Goal: Information Seeking & Learning: Learn about a topic

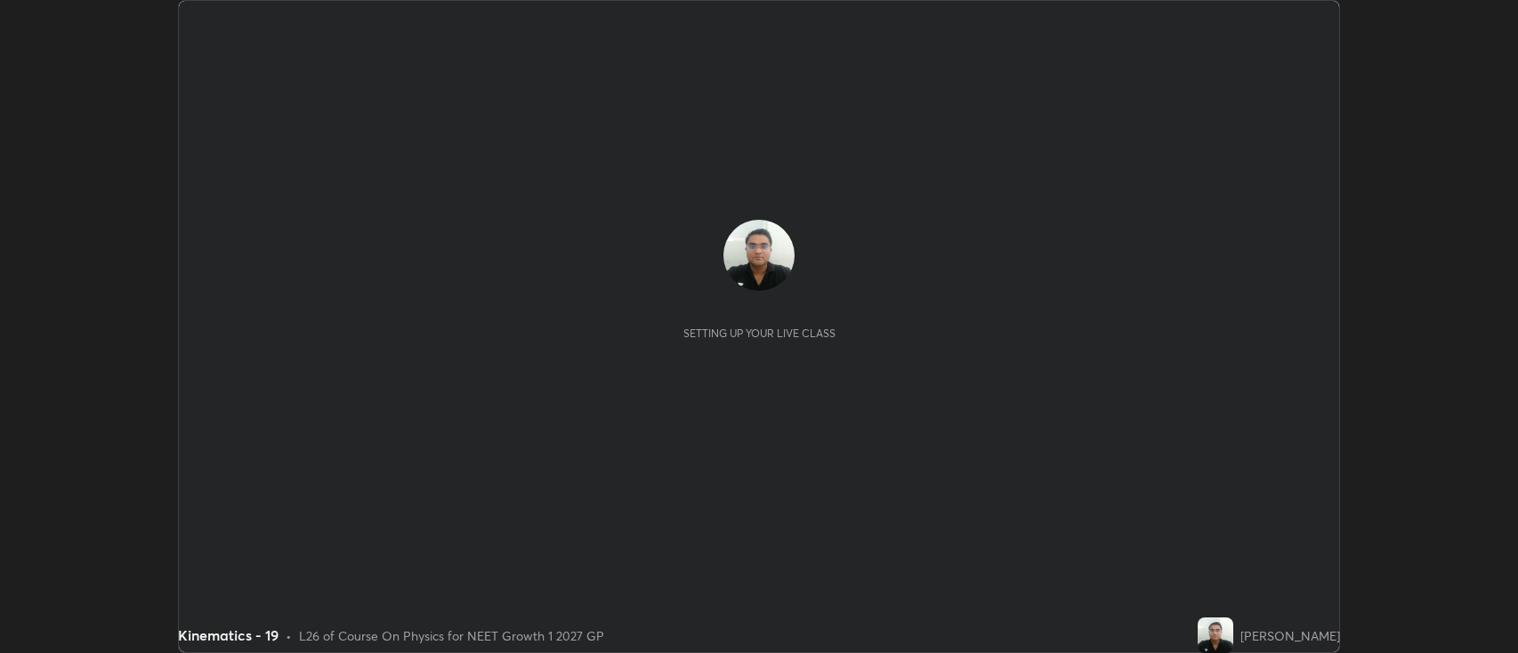
scroll to position [653, 1518]
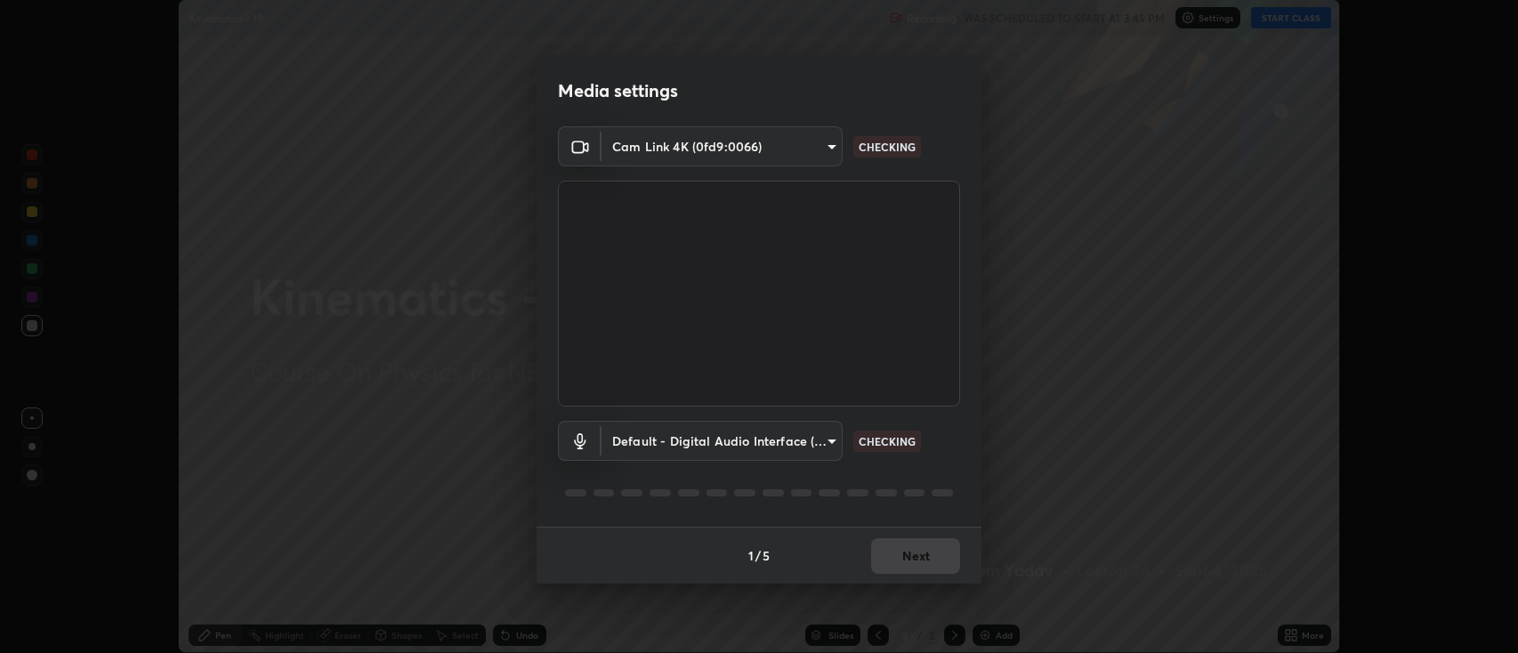
type input "2c539df44b605aa39b17bbacab34c2b800175de7e12b0f96efb5519cb0c2d180"
type input "default"
click at [923, 555] on button "Next" at bounding box center [915, 556] width 89 height 36
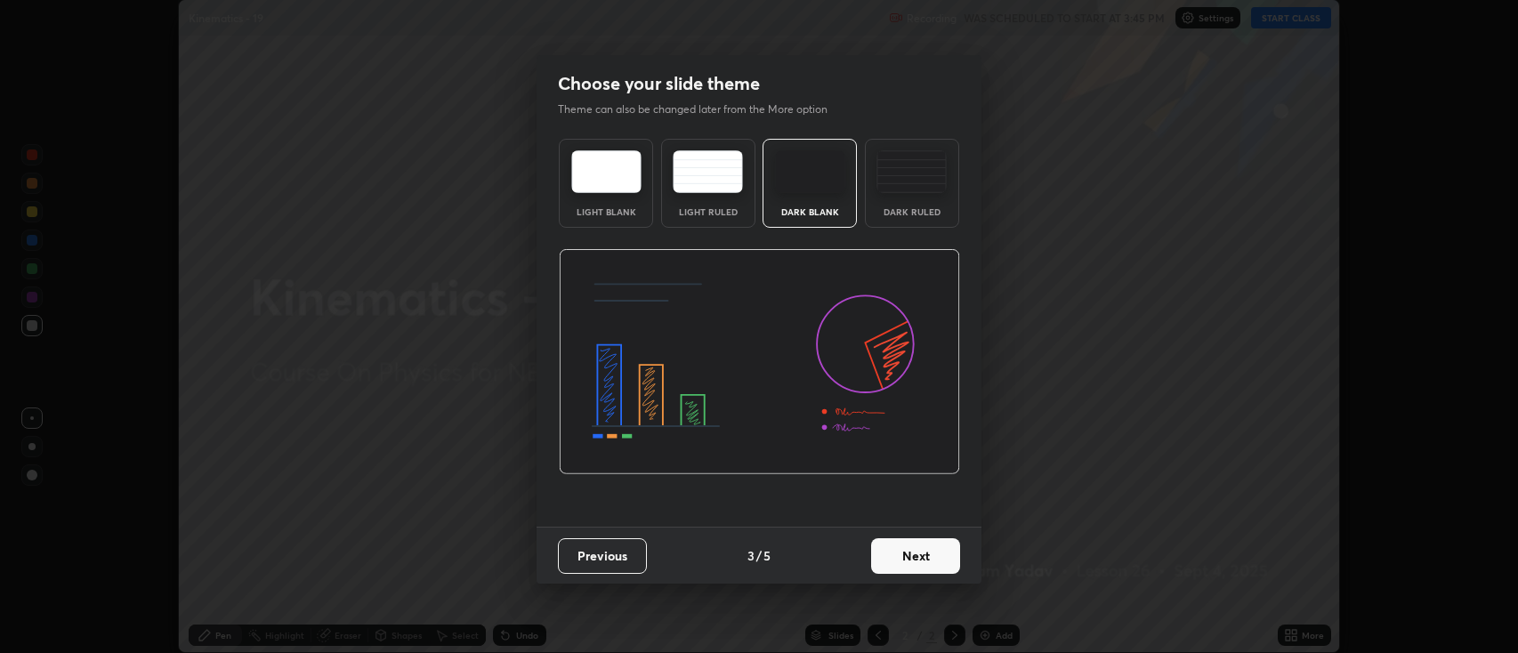
click at [924, 552] on button "Next" at bounding box center [915, 556] width 89 height 36
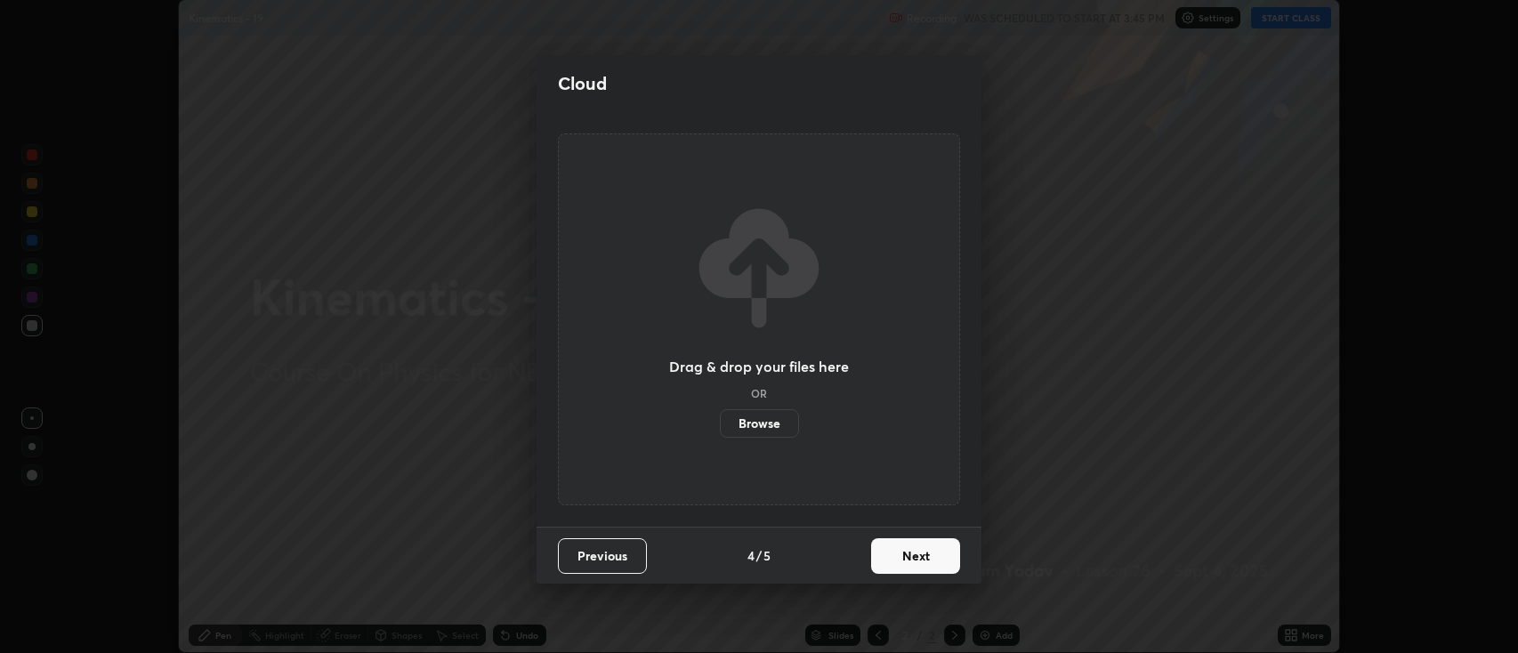
click at [926, 556] on button "Next" at bounding box center [915, 556] width 89 height 36
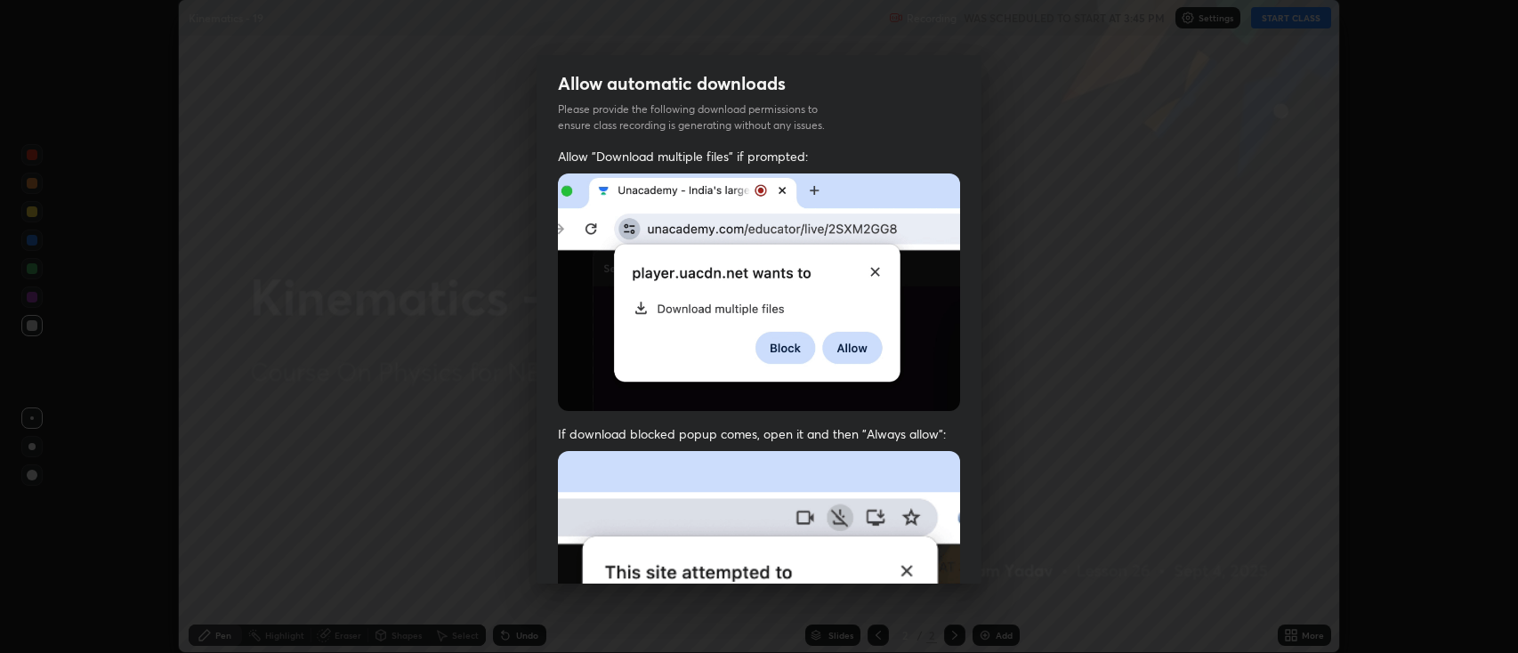
click at [923, 559] on img at bounding box center [759, 645] width 402 height 389
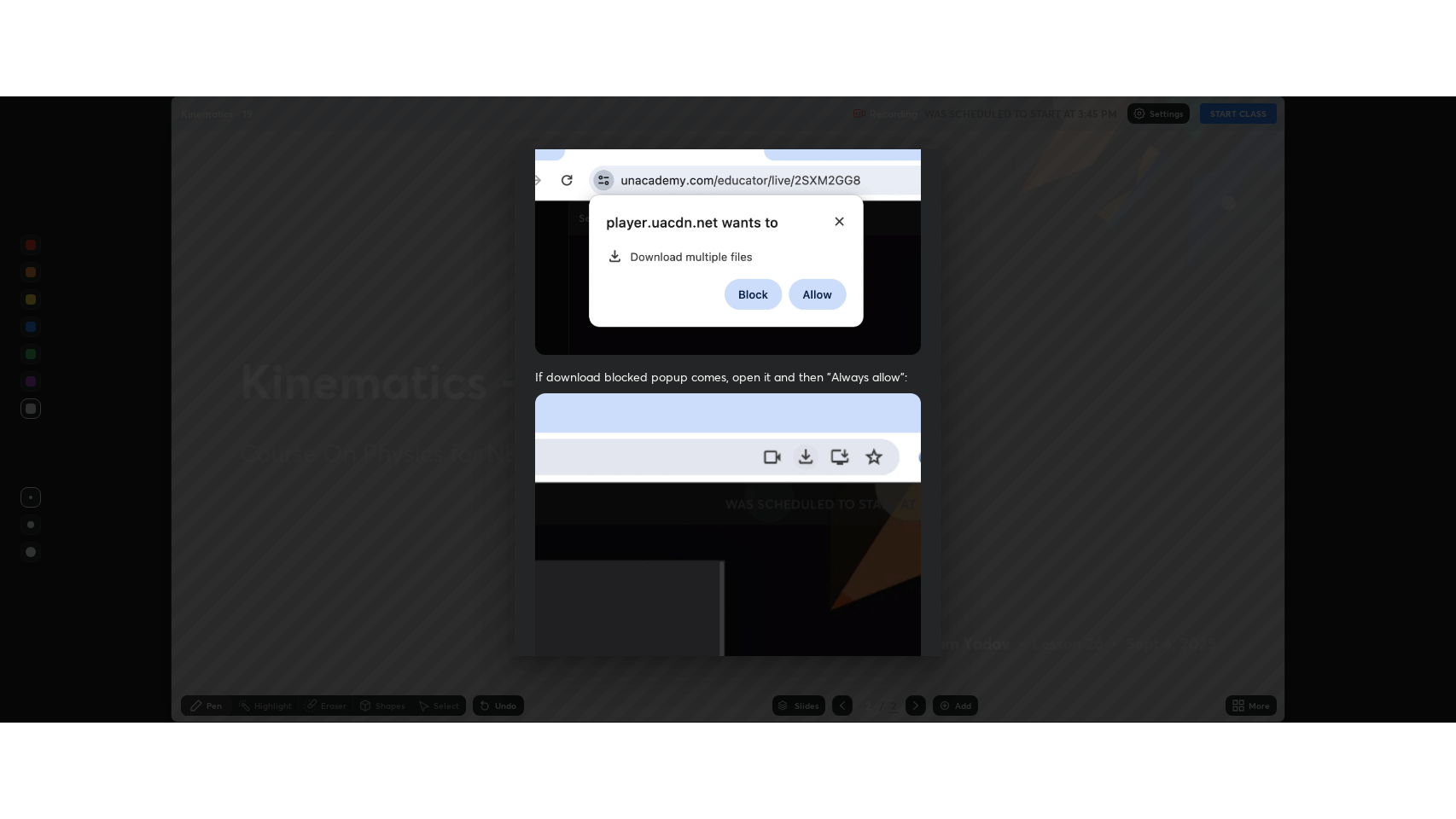
scroll to position [346, 0]
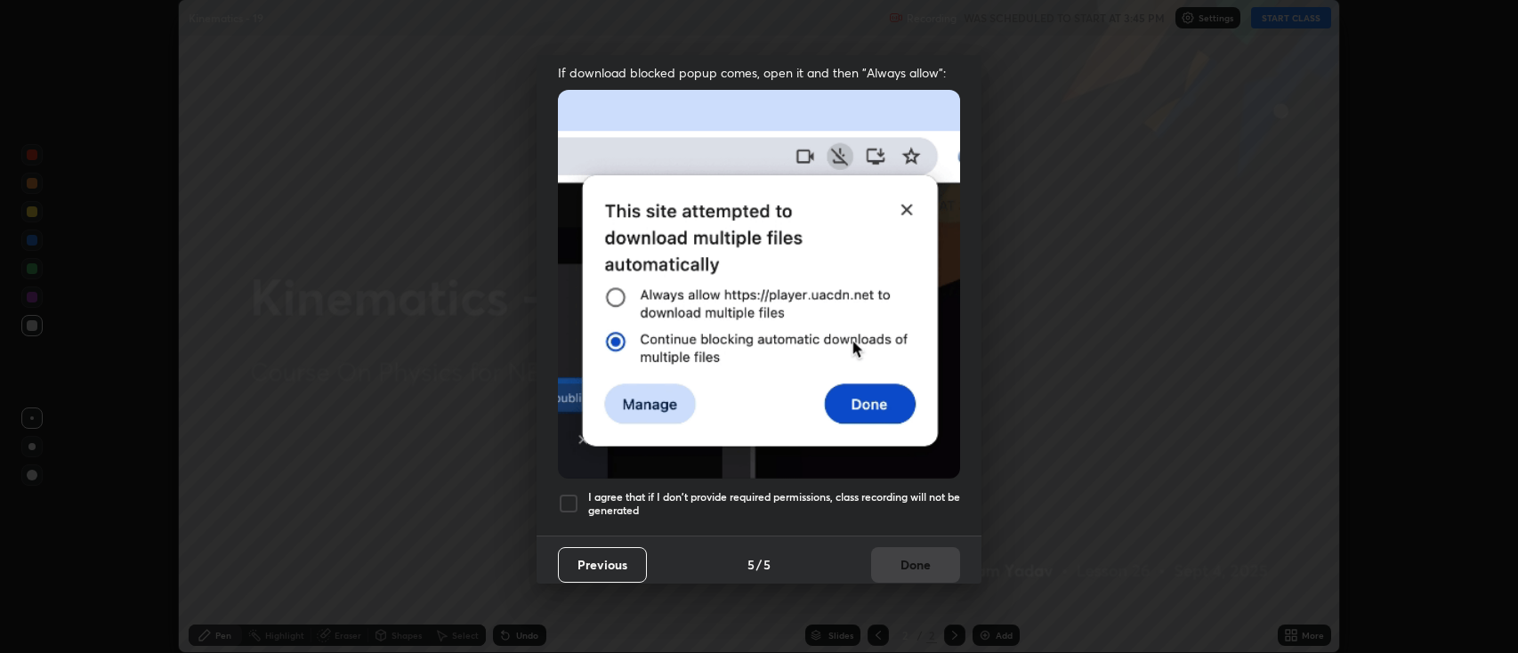
click at [567, 497] on div at bounding box center [568, 503] width 21 height 21
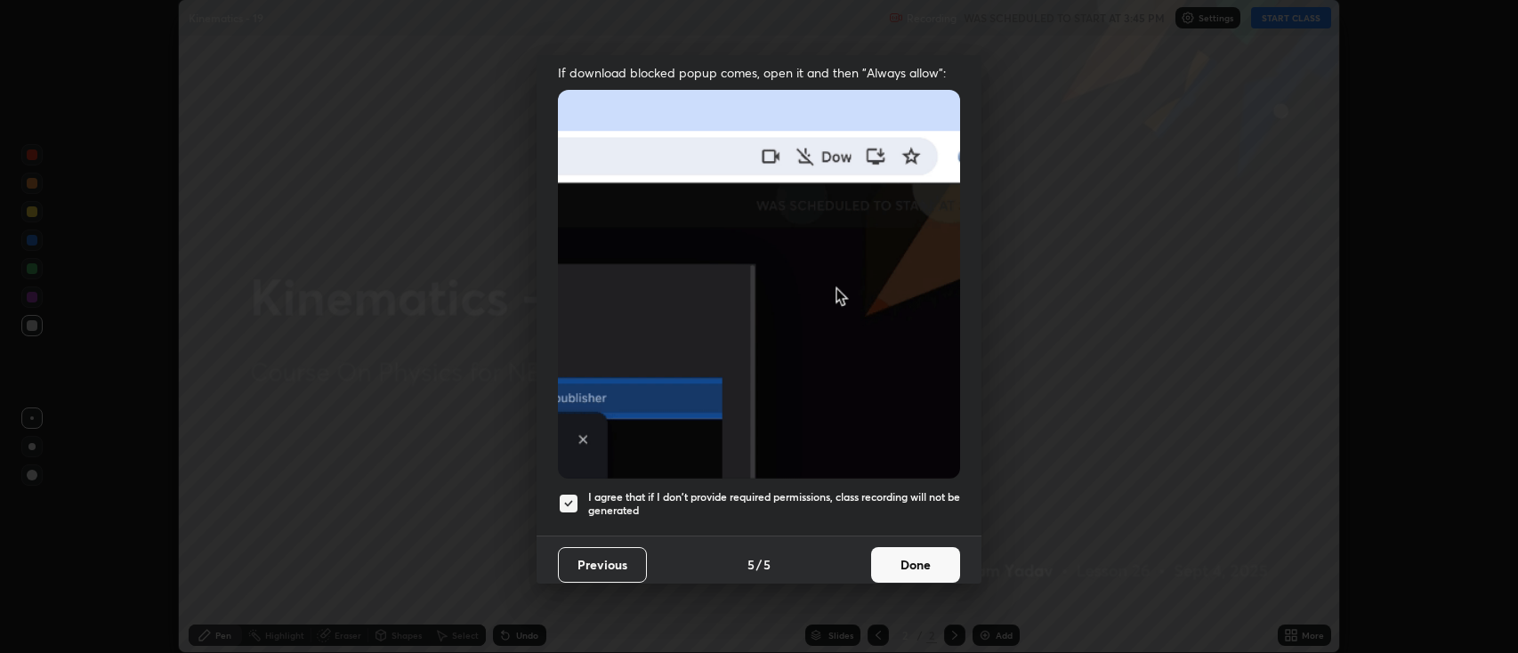
click at [889, 547] on button "Done" at bounding box center [915, 565] width 89 height 36
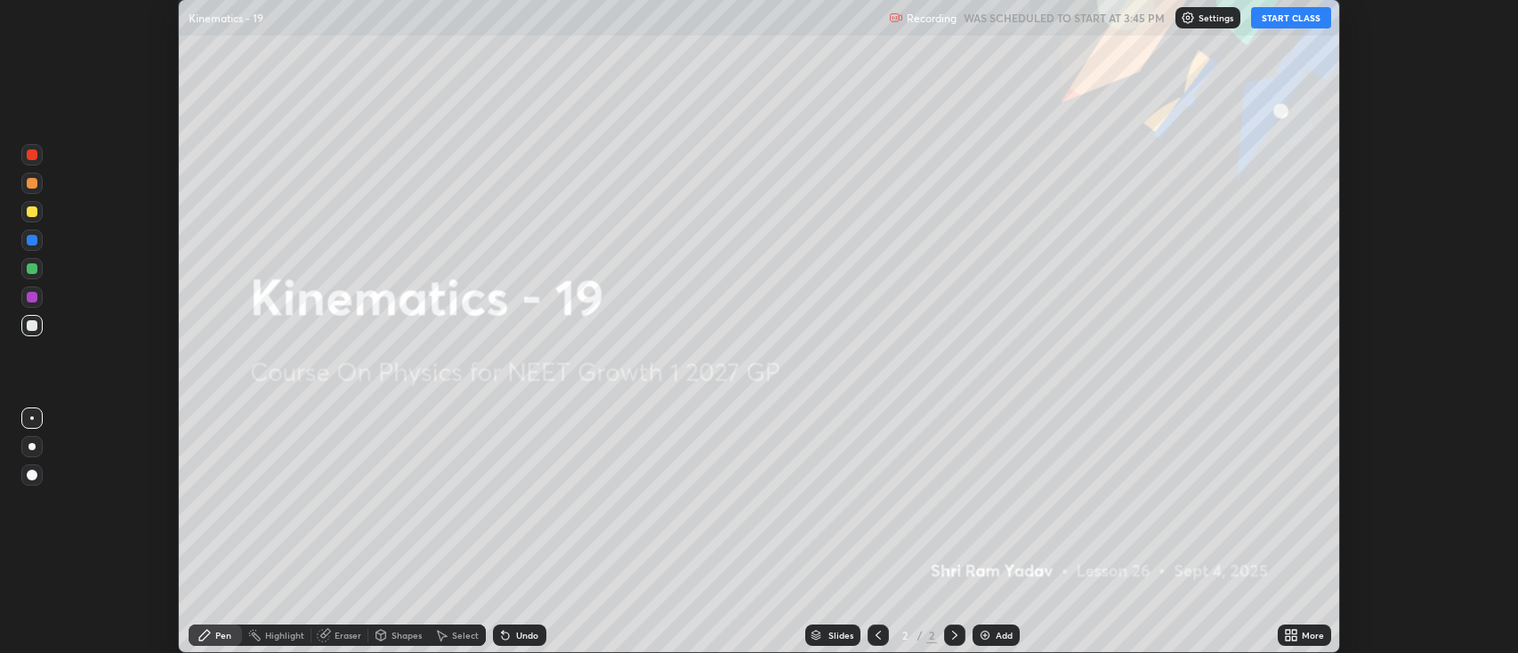
click at [1291, 18] on button "START CLASS" at bounding box center [1291, 17] width 80 height 21
click at [1290, 634] on icon at bounding box center [1288, 632] width 4 height 4
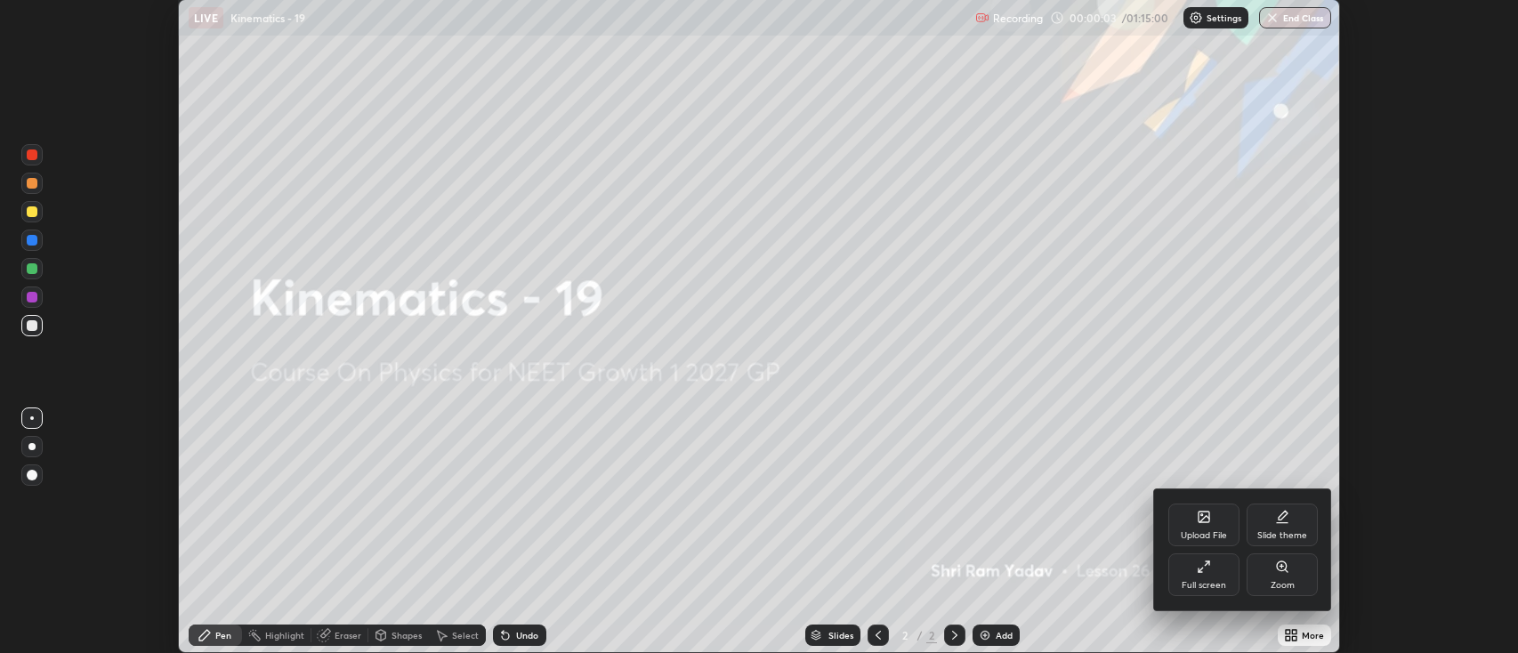
click at [1209, 575] on div "Full screen" at bounding box center [1204, 575] width 71 height 43
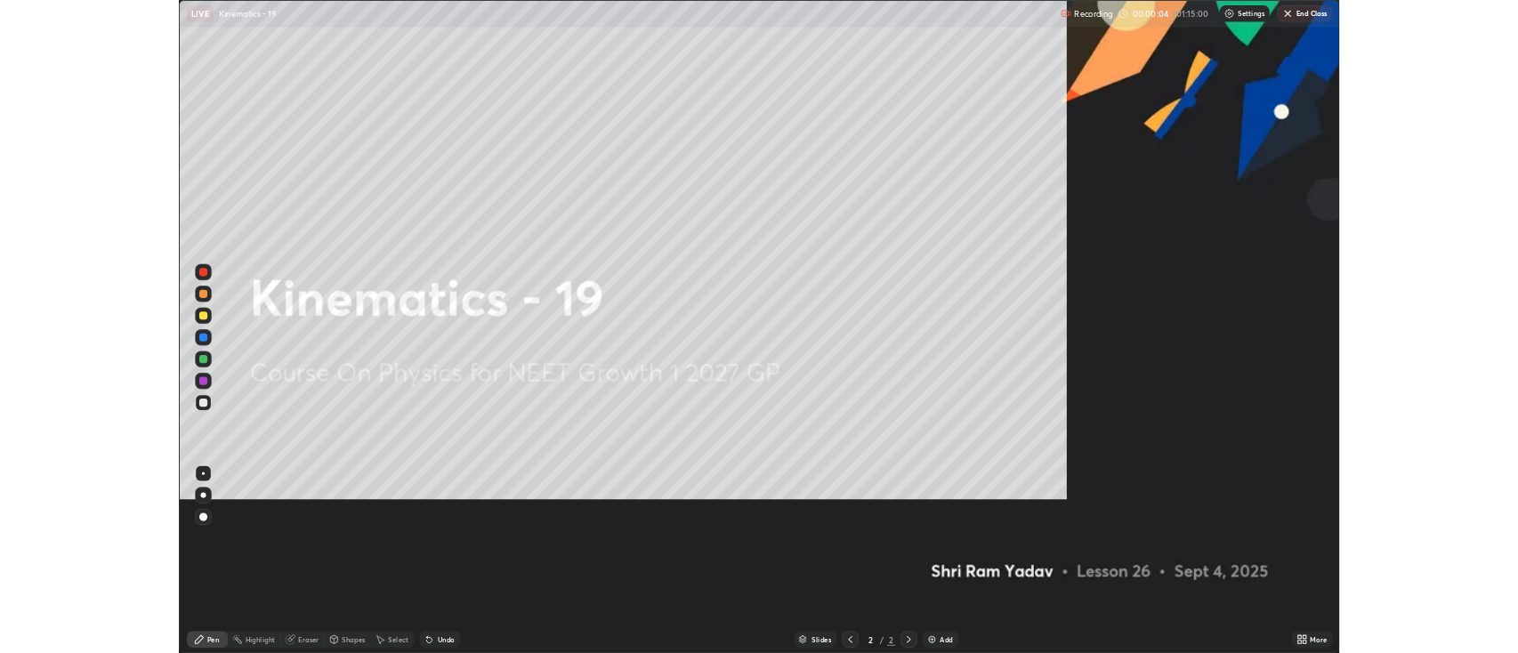
scroll to position [854, 1518]
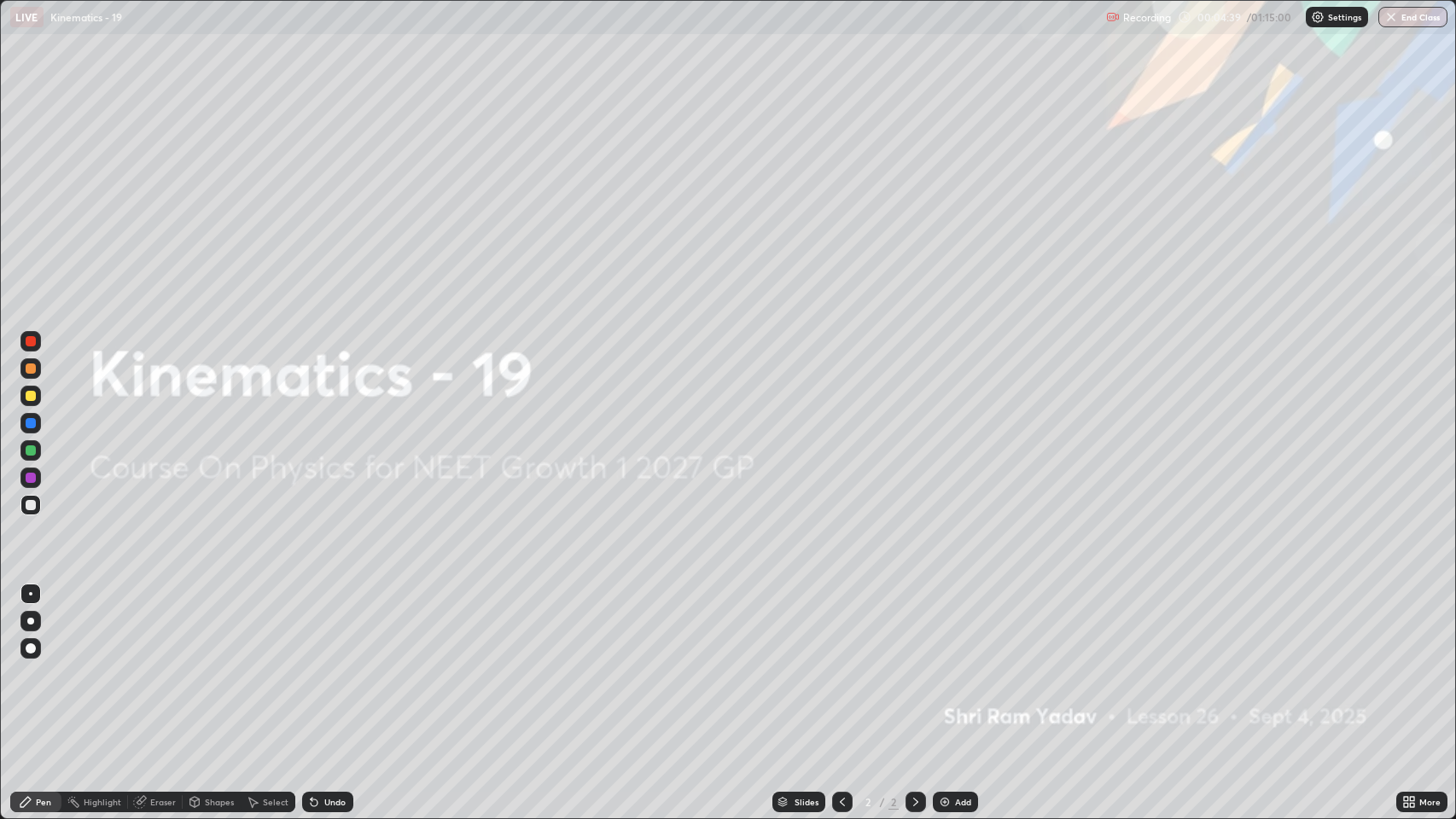
click at [951, 625] on div "Add" at bounding box center [955, 802] width 45 height 20
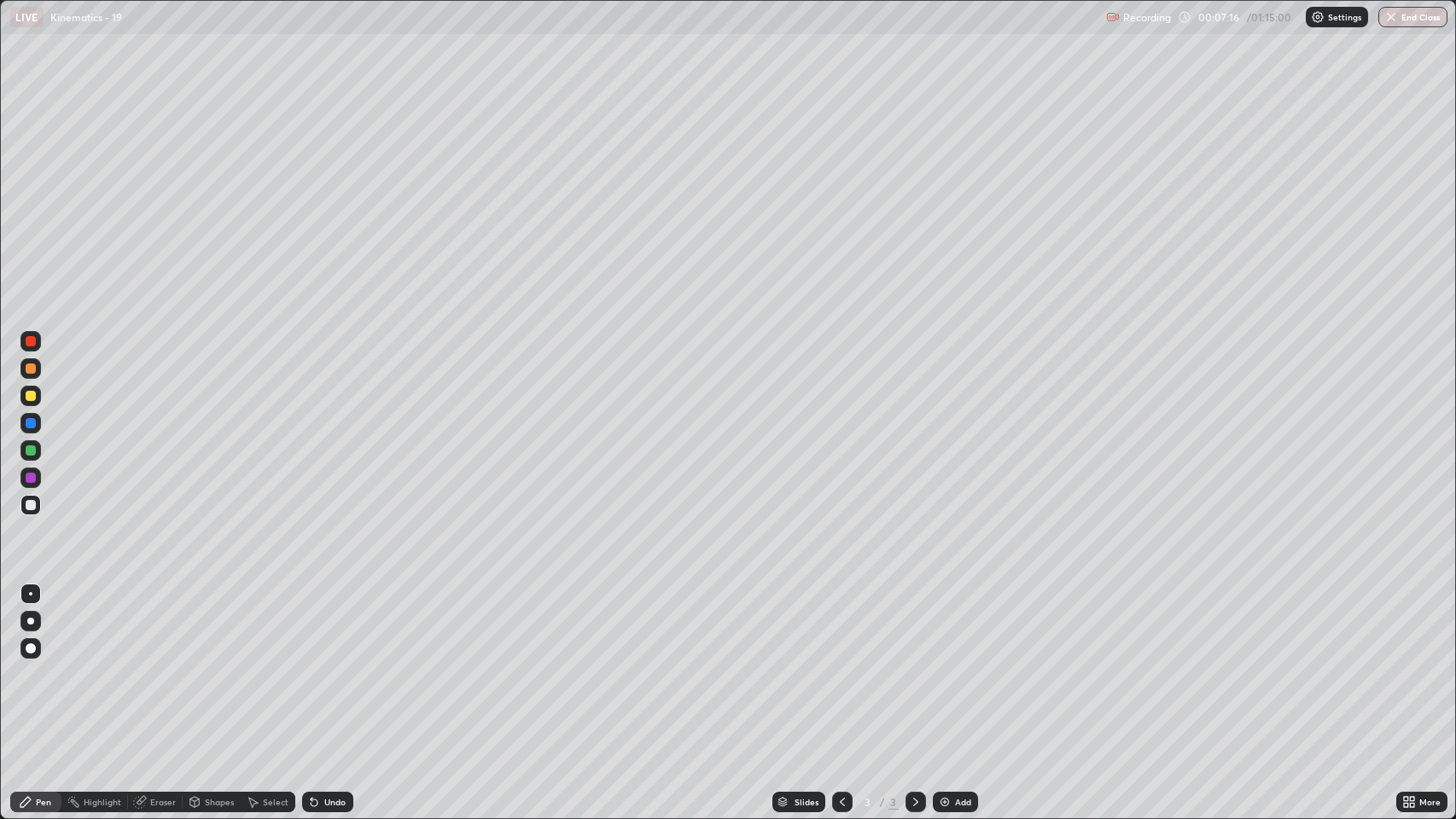
click at [33, 366] on div at bounding box center [31, 368] width 11 height 11
click at [948, 625] on img at bounding box center [945, 802] width 13 height 13
click at [316, 625] on icon at bounding box center [314, 803] width 7 height 7
click at [324, 625] on div "Undo" at bounding box center [335, 802] width 21 height 9
click at [31, 396] on div at bounding box center [31, 396] width 11 height 11
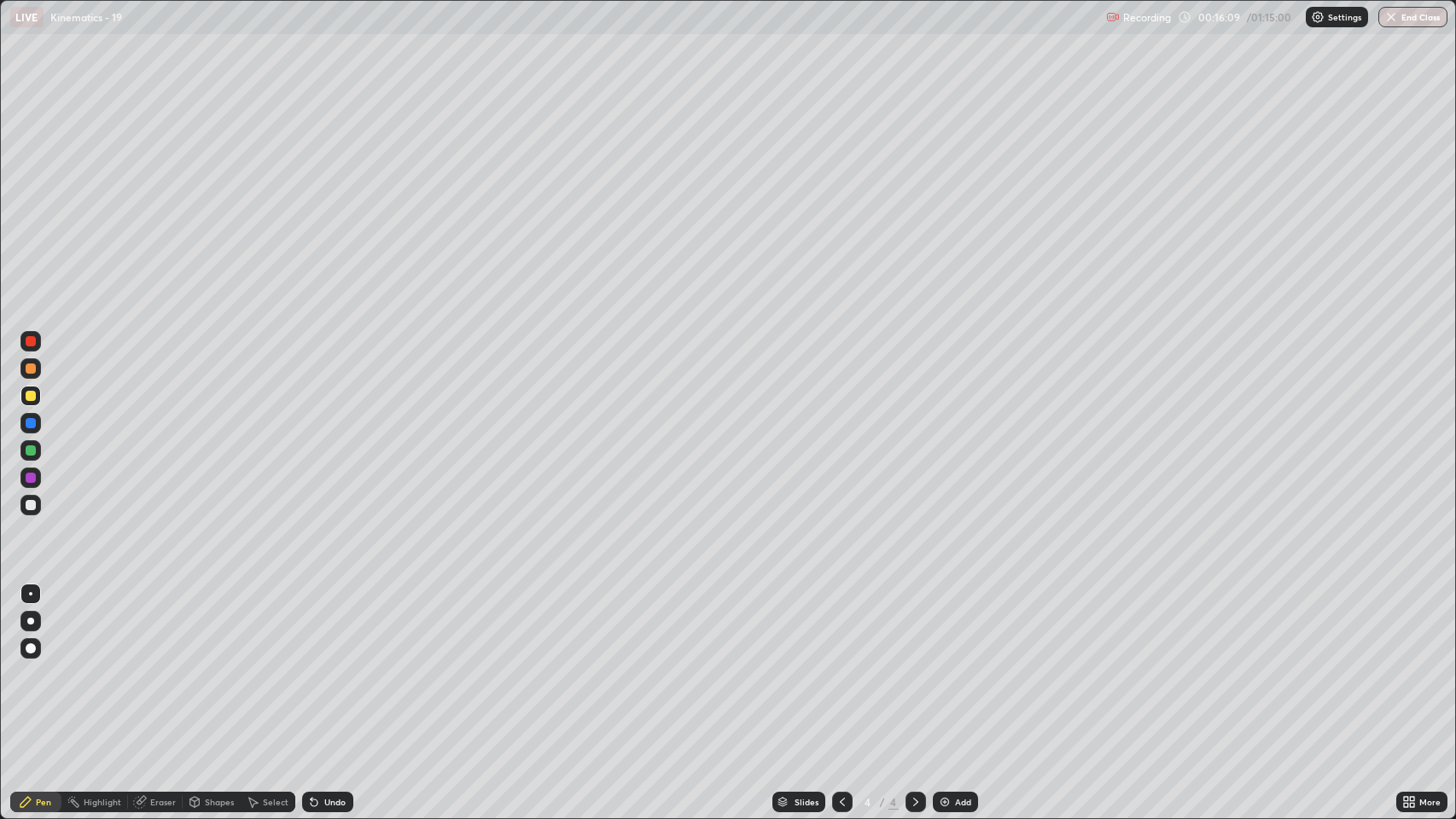
click at [27, 368] on div at bounding box center [31, 368] width 11 height 11
click at [943, 625] on img at bounding box center [945, 802] width 13 height 13
click at [329, 625] on div "Undo" at bounding box center [327, 802] width 51 height 20
click at [329, 625] on div "Undo" at bounding box center [335, 802] width 21 height 9
click at [337, 625] on div "Undo" at bounding box center [335, 802] width 21 height 9
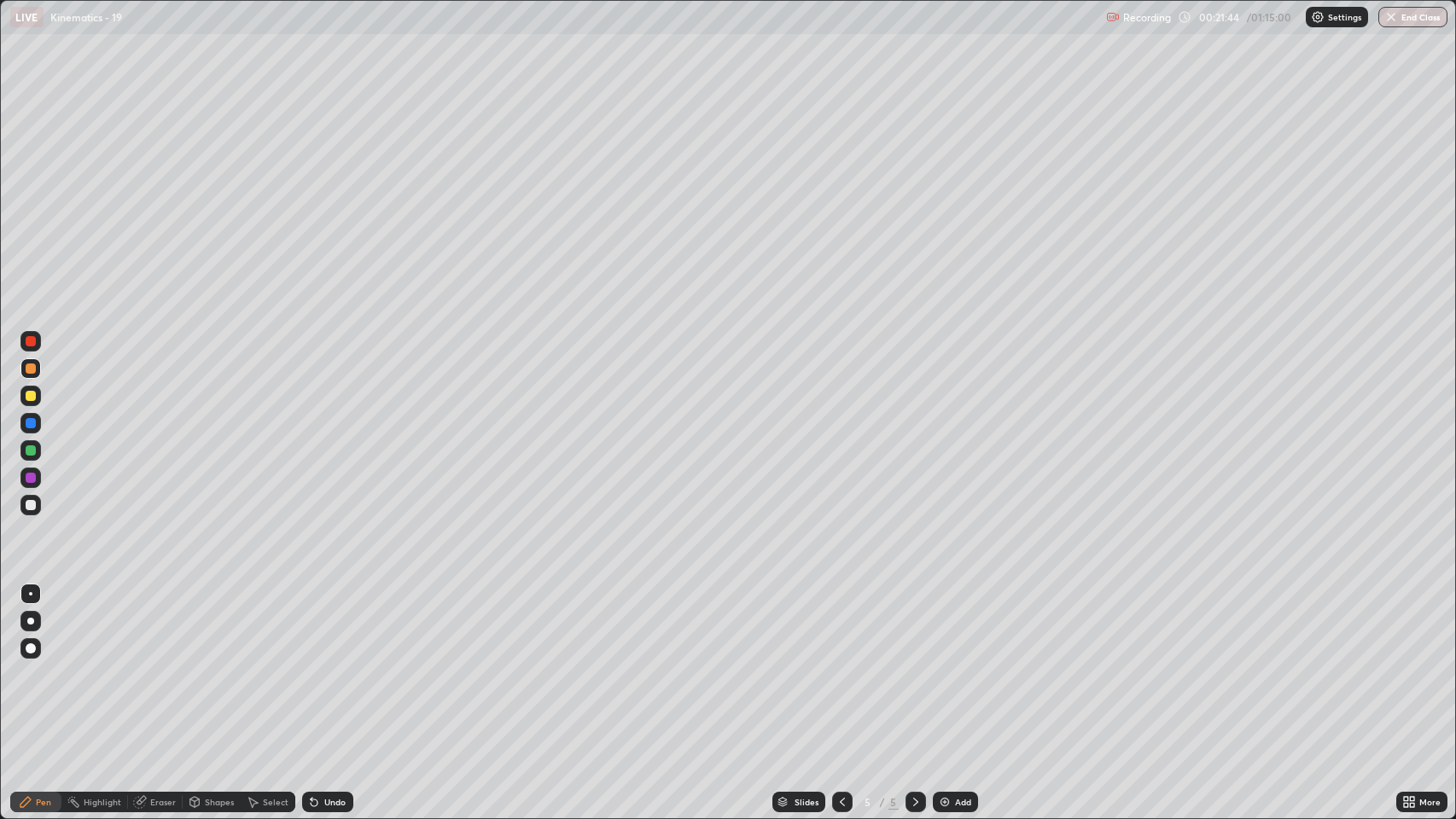
click at [339, 625] on div "Undo" at bounding box center [335, 802] width 21 height 9
click at [330, 625] on div "Undo" at bounding box center [327, 802] width 51 height 20
click at [166, 625] on div "Eraser" at bounding box center [163, 802] width 26 height 9
click at [40, 625] on div "Pen" at bounding box center [43, 802] width 15 height 9
click at [35, 397] on div at bounding box center [31, 396] width 11 height 11
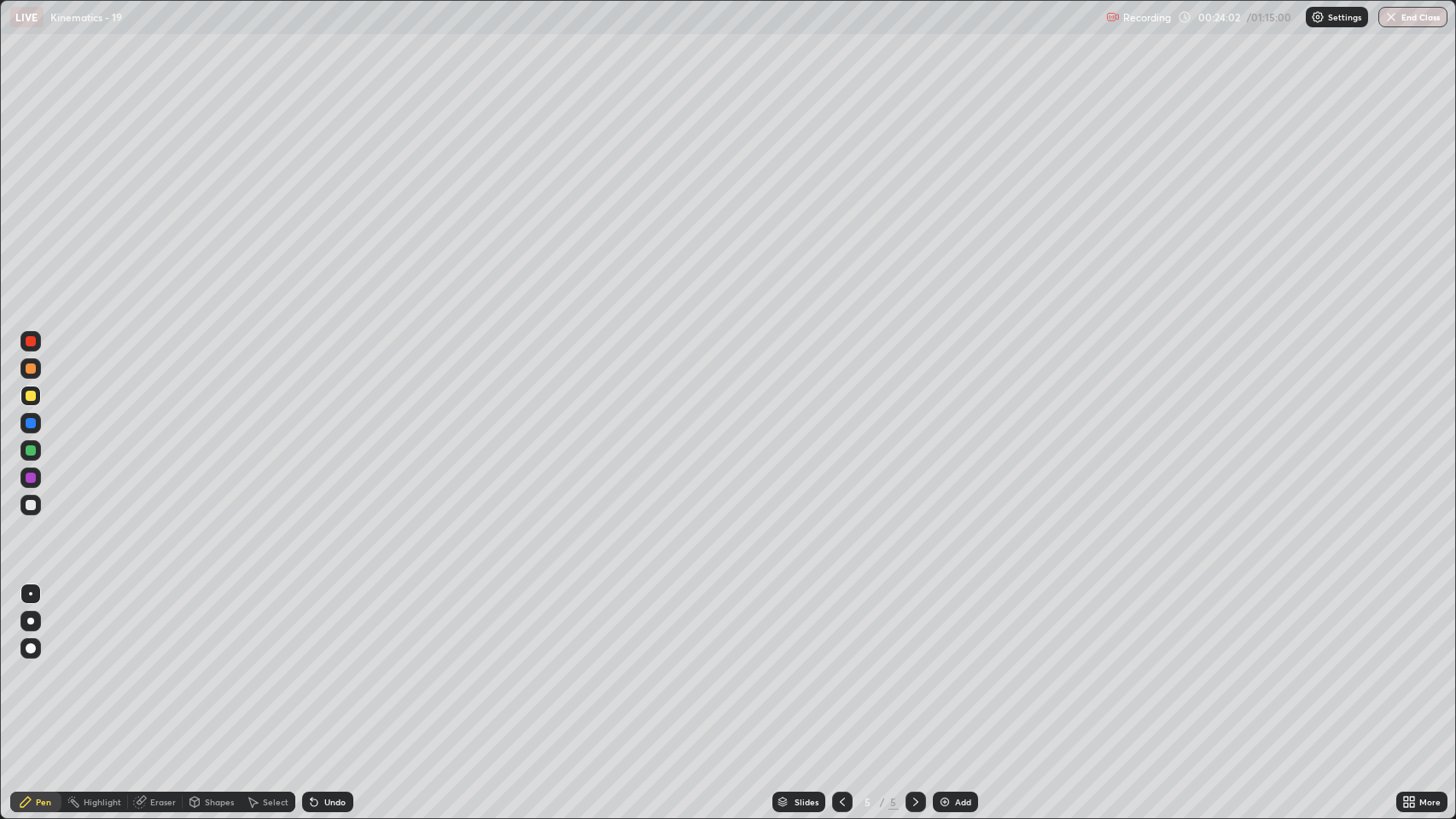
click at [313, 625] on icon at bounding box center [314, 803] width 7 height 7
click at [954, 625] on div "Add" at bounding box center [955, 802] width 45 height 20
click at [31, 373] on div at bounding box center [31, 368] width 11 height 11
click at [947, 625] on img at bounding box center [945, 802] width 13 height 13
click at [962, 625] on div "Add" at bounding box center [963, 802] width 16 height 9
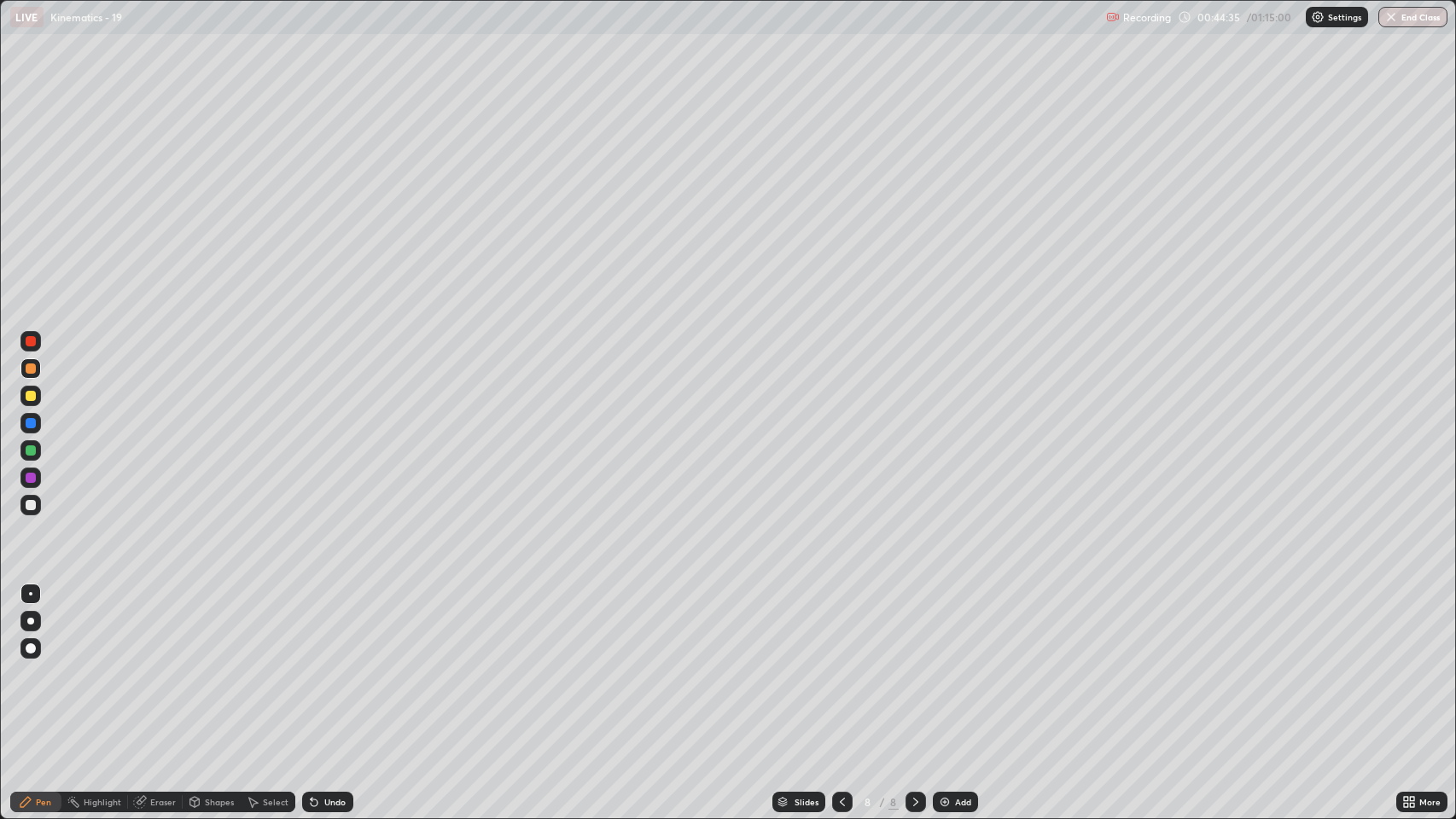
click at [325, 625] on div "Undo" at bounding box center [335, 802] width 21 height 9
click at [326, 625] on div "Undo" at bounding box center [335, 802] width 21 height 9
click at [940, 625] on img at bounding box center [945, 802] width 13 height 13
click at [324, 625] on div "Undo" at bounding box center [335, 802] width 21 height 9
click at [943, 625] on img at bounding box center [945, 802] width 13 height 13
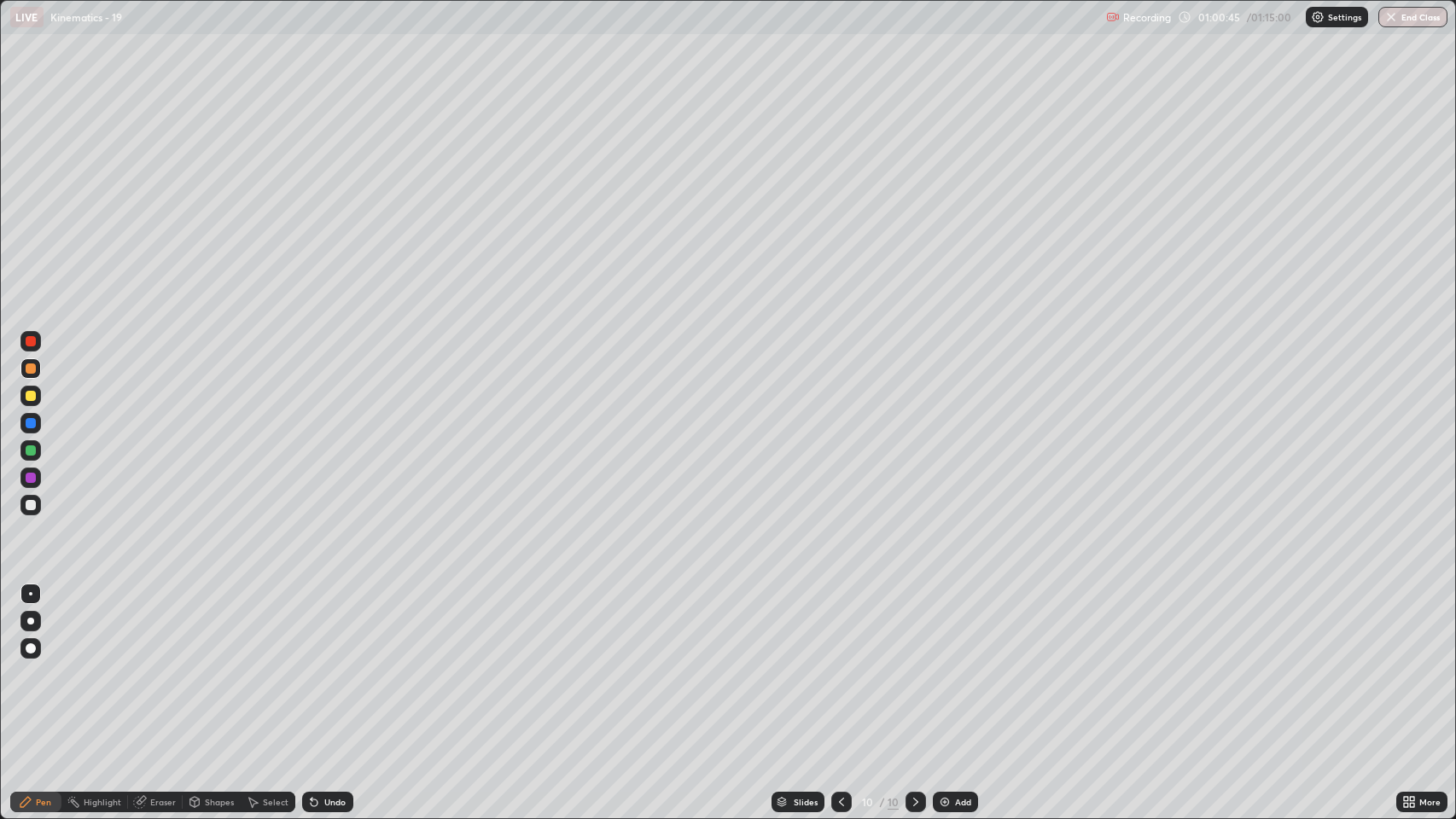
click at [327, 625] on div "Undo" at bounding box center [327, 802] width 51 height 20
click at [322, 625] on div "Undo" at bounding box center [327, 802] width 51 height 20
click at [332, 625] on div "Undo" at bounding box center [335, 802] width 21 height 9
click at [341, 625] on div "Undo" at bounding box center [335, 802] width 21 height 9
click at [169, 625] on div "Eraser" at bounding box center [154, 802] width 55 height 20
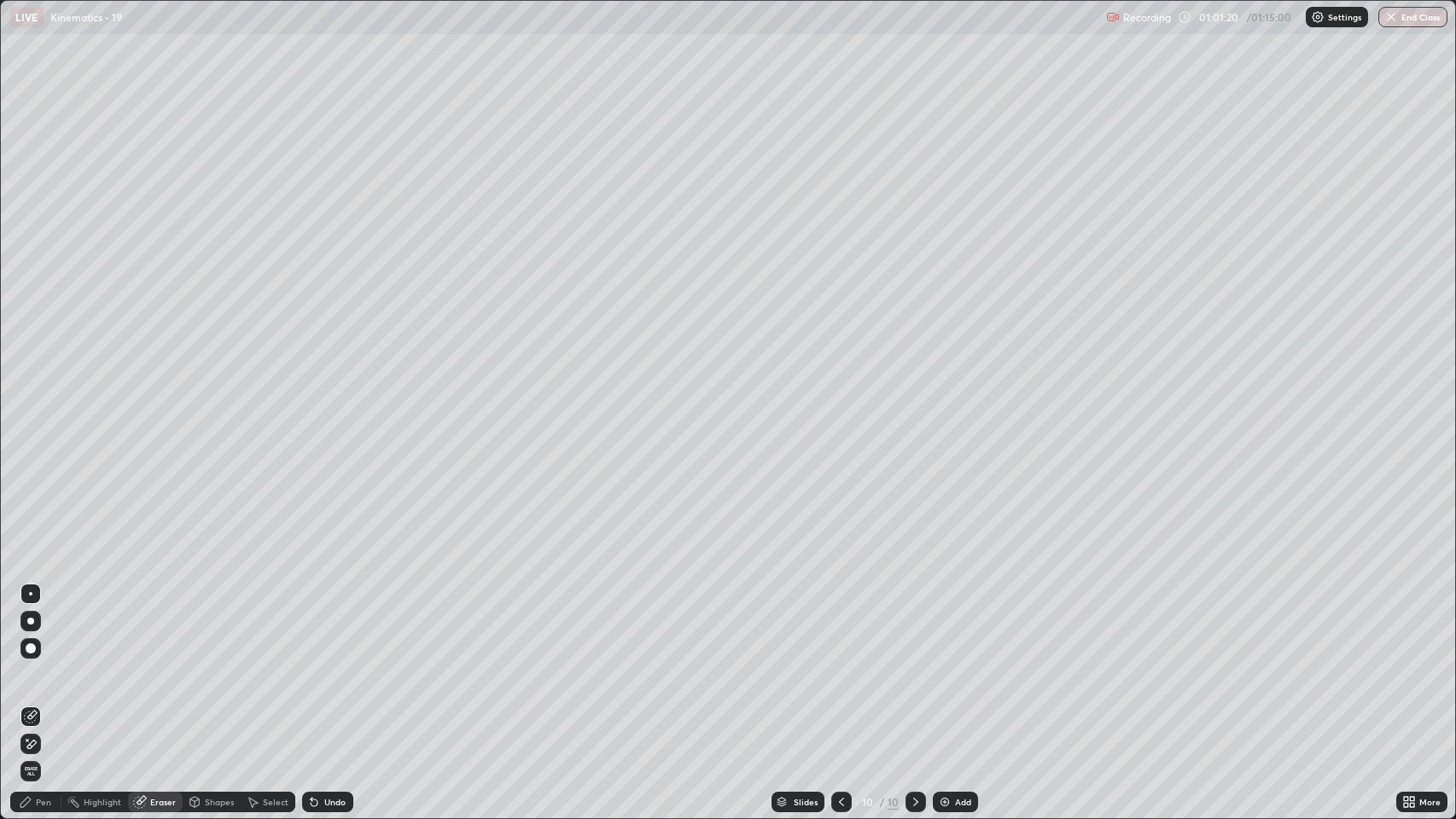
click at [39, 625] on div "Pen" at bounding box center [43, 802] width 15 height 9
click at [31, 503] on div at bounding box center [31, 505] width 11 height 11
click at [29, 368] on div at bounding box center [31, 368] width 11 height 11
click at [28, 509] on div at bounding box center [31, 505] width 11 height 11
click at [329, 625] on div "Undo" at bounding box center [335, 802] width 21 height 9
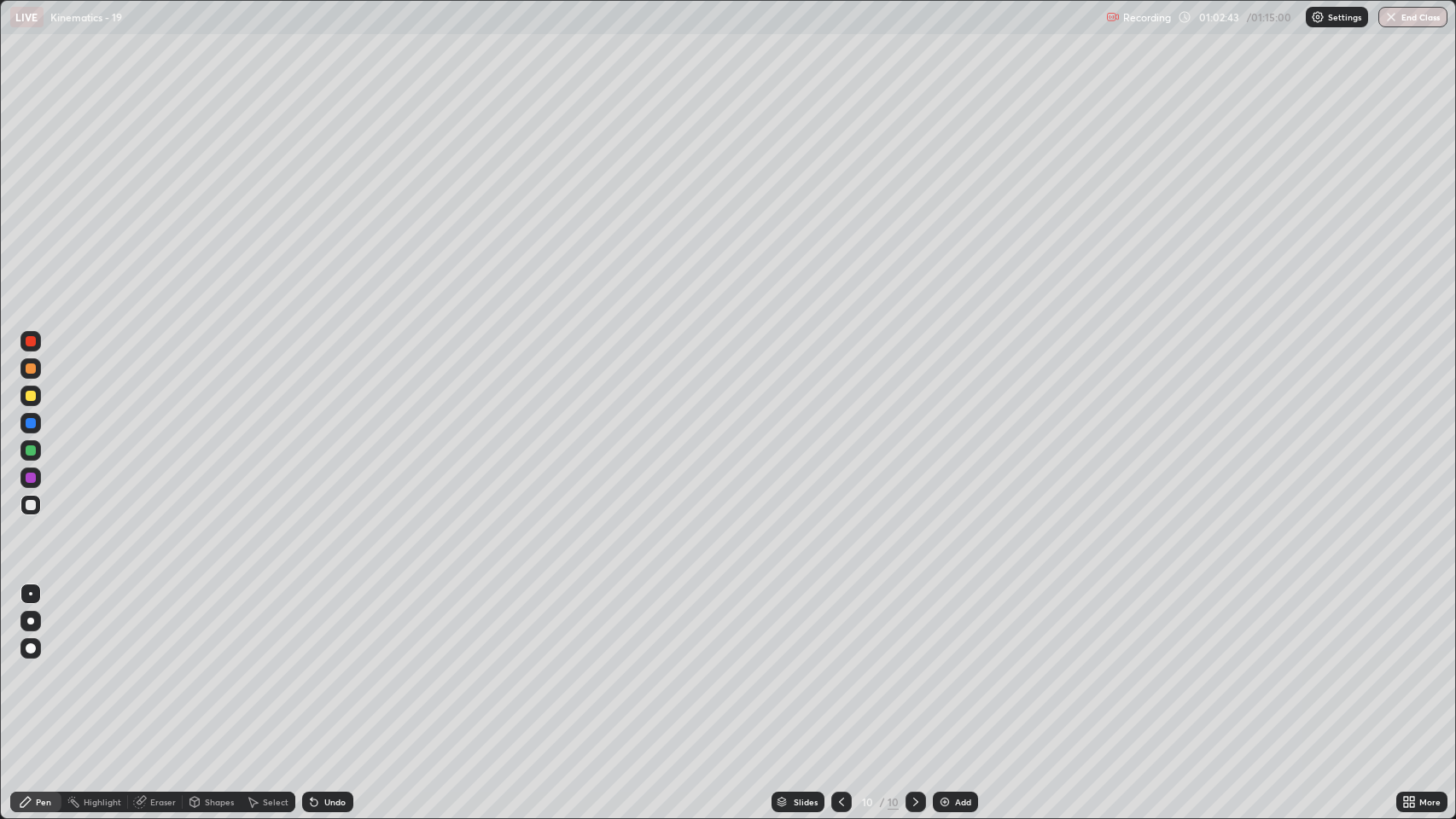
click at [328, 625] on div "Undo" at bounding box center [327, 802] width 51 height 20
click at [317, 625] on icon at bounding box center [314, 802] width 13 height 13
click at [341, 625] on div "Undo" at bounding box center [327, 802] width 51 height 20
click at [30, 368] on div at bounding box center [31, 368] width 11 height 11
click at [35, 508] on div at bounding box center [31, 505] width 11 height 11
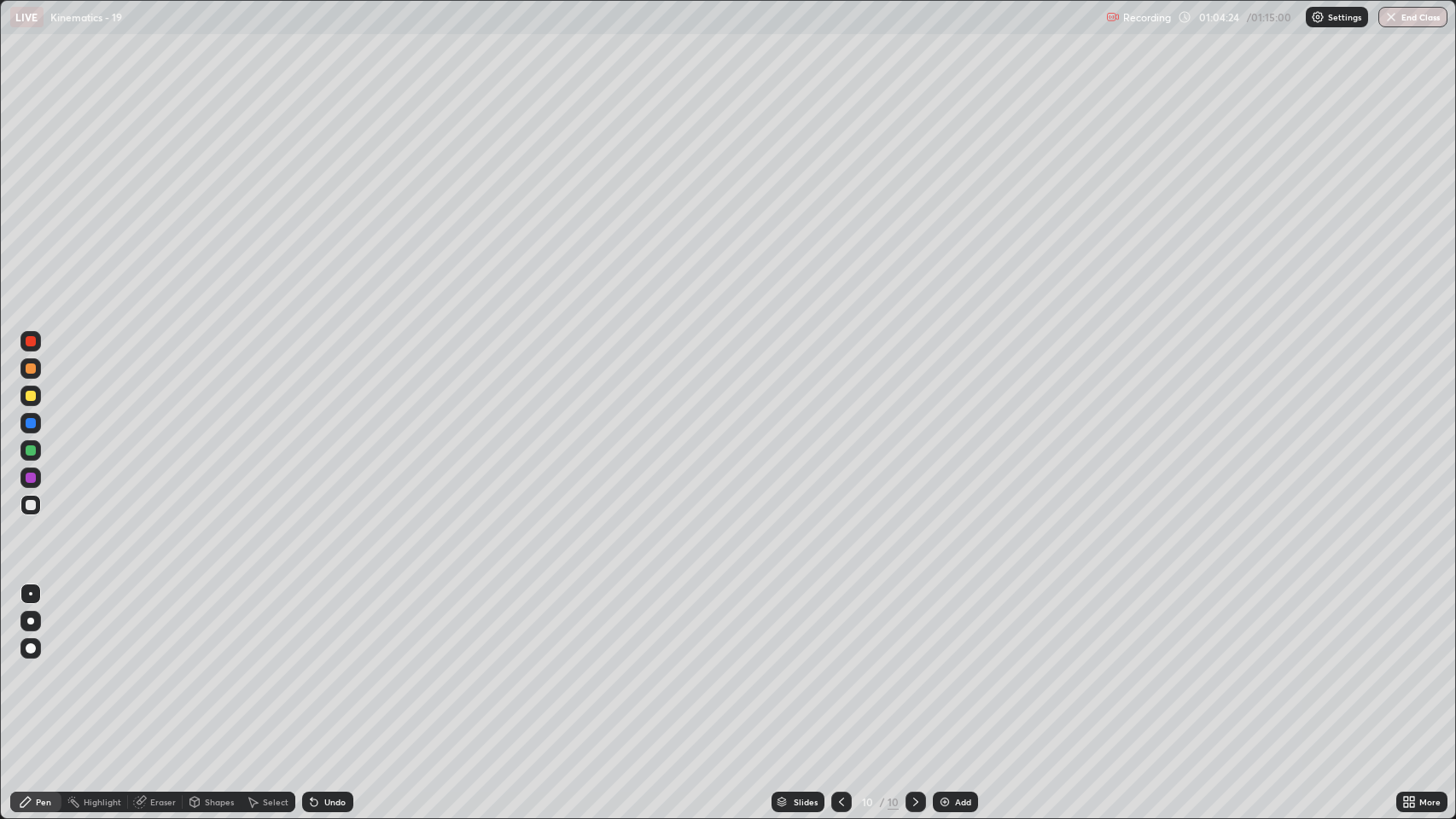
click at [29, 371] on div at bounding box center [31, 368] width 11 height 11
click at [31, 505] on div at bounding box center [31, 505] width 11 height 11
click at [950, 625] on img at bounding box center [945, 802] width 13 height 13
click at [31, 368] on div at bounding box center [31, 368] width 11 height 11
click at [330, 625] on div "Undo" at bounding box center [335, 802] width 21 height 9
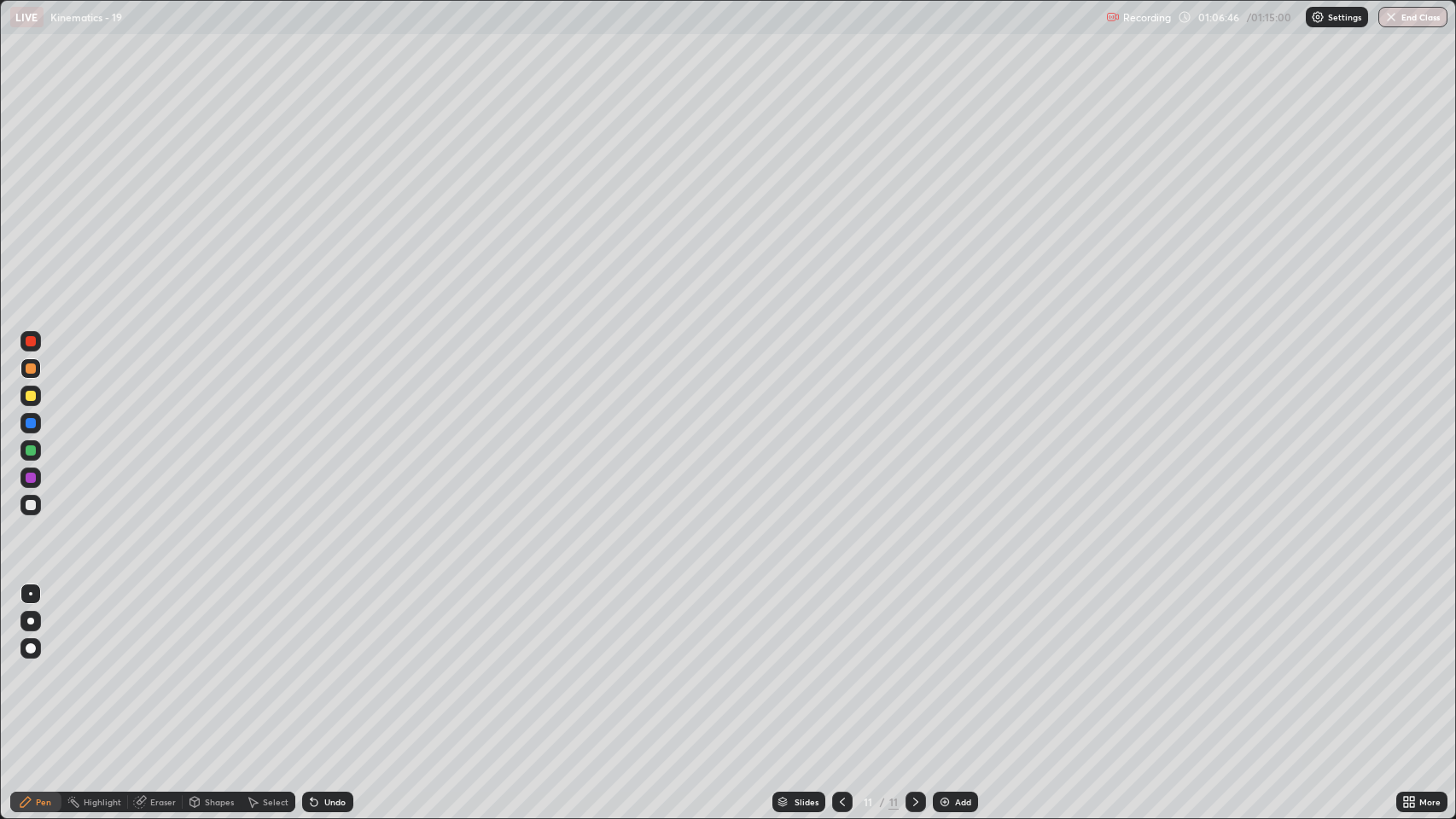
click at [325, 625] on div "Undo" at bounding box center [327, 802] width 51 height 20
click at [324, 625] on div "Undo" at bounding box center [335, 802] width 21 height 9
click at [155, 625] on div "Eraser" at bounding box center [163, 802] width 26 height 9
click at [30, 625] on icon at bounding box center [25, 802] width 11 height 11
click at [26, 508] on div at bounding box center [30, 504] width 20 height 20
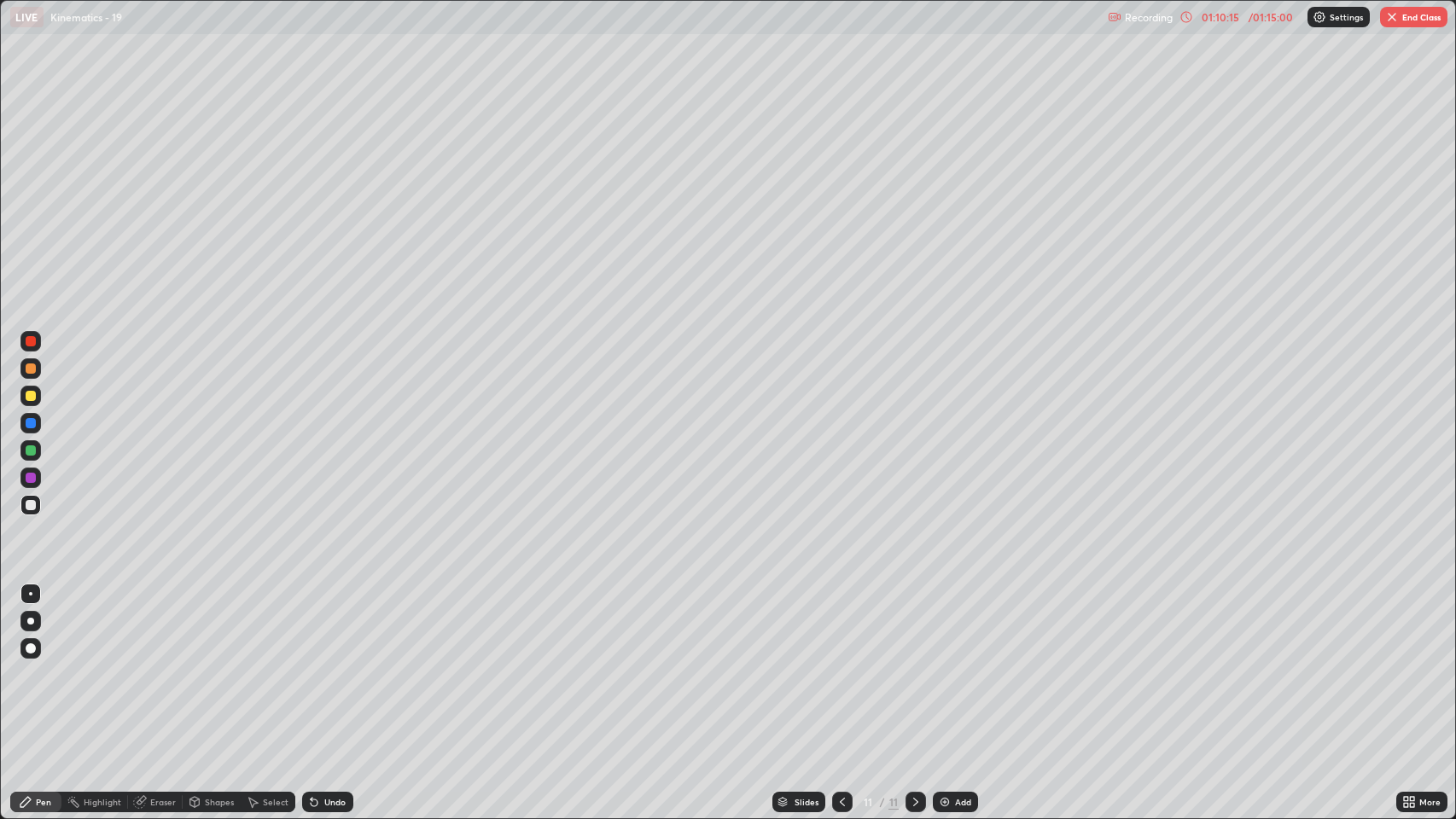
click at [1407, 26] on button "End Class" at bounding box center [1414, 16] width 67 height 20
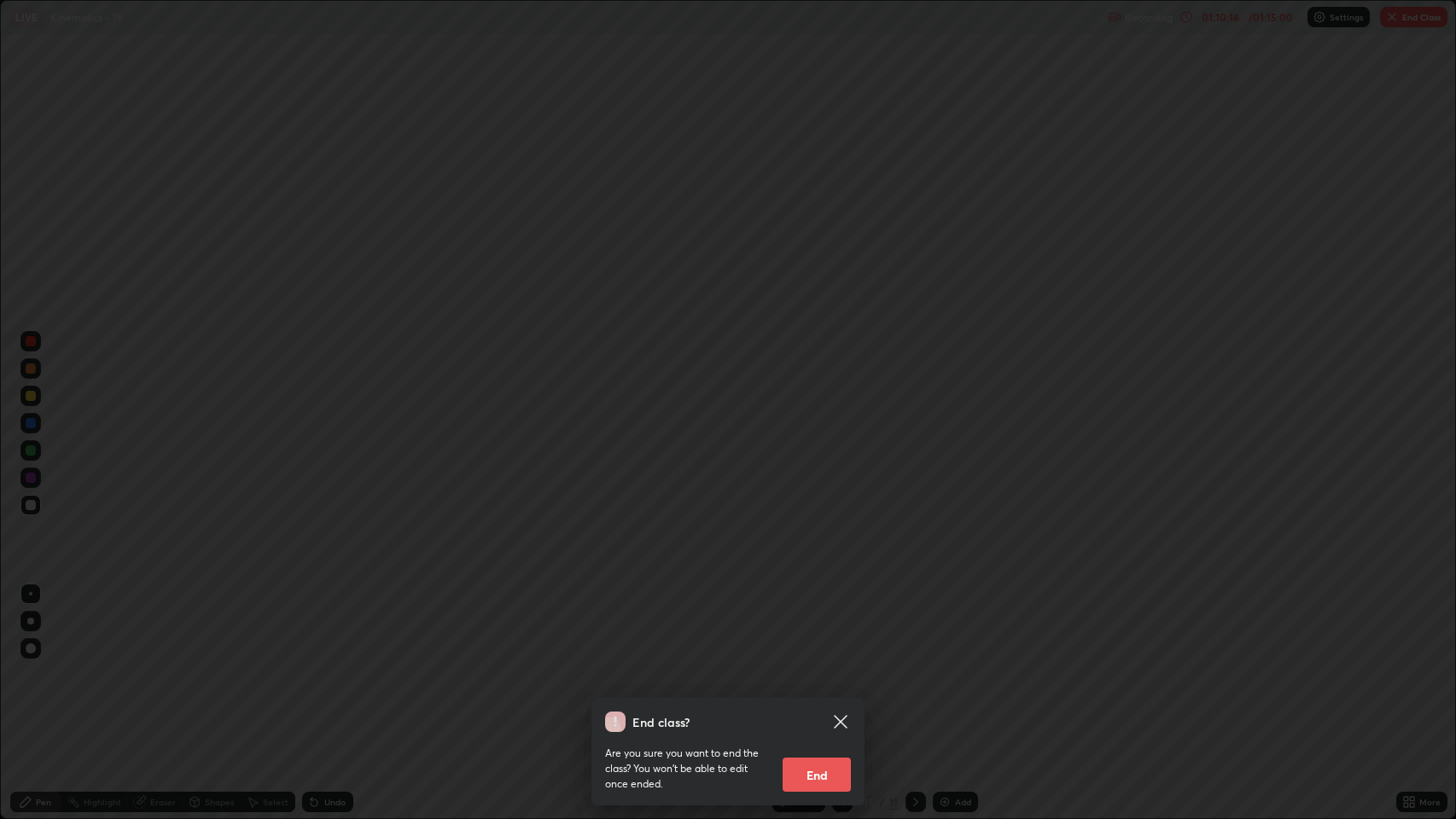
click at [831, 625] on button "End" at bounding box center [816, 775] width 68 height 35
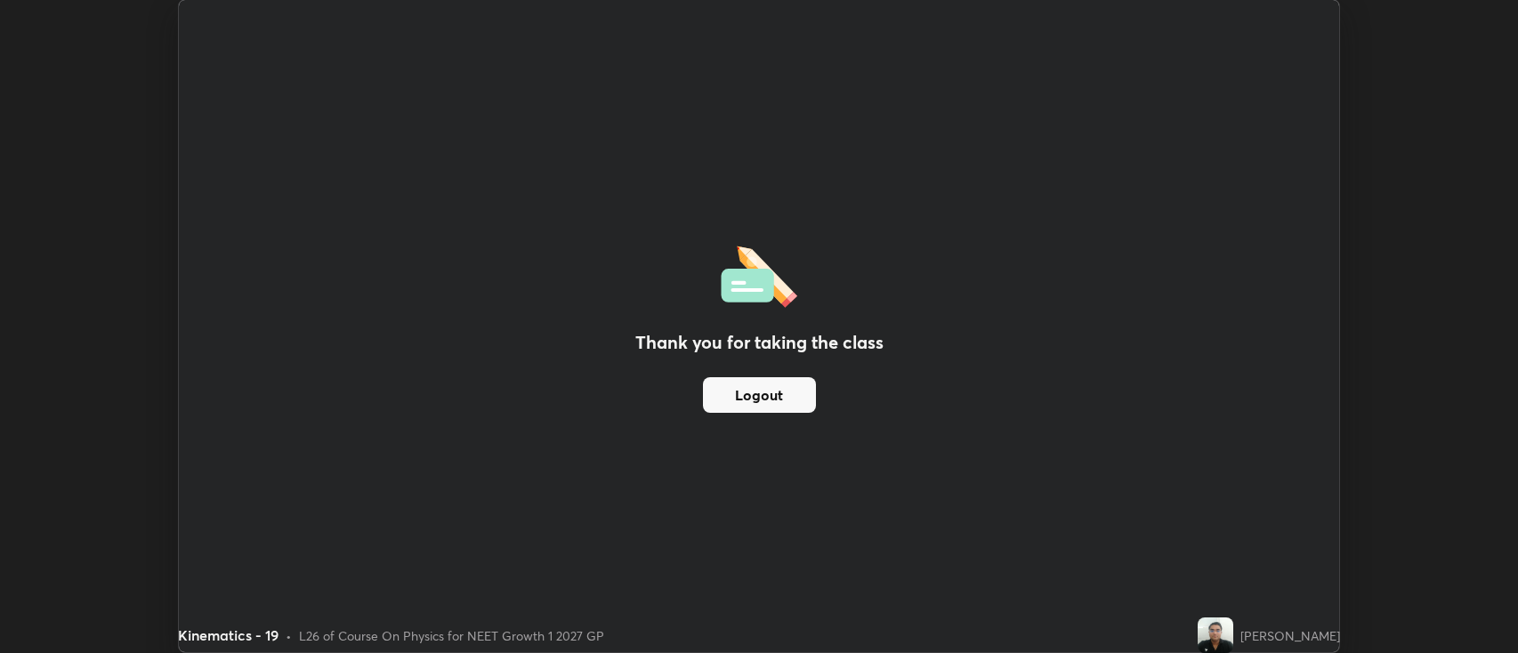
scroll to position [88345, 87480]
